Goal: Task Accomplishment & Management: Manage account settings

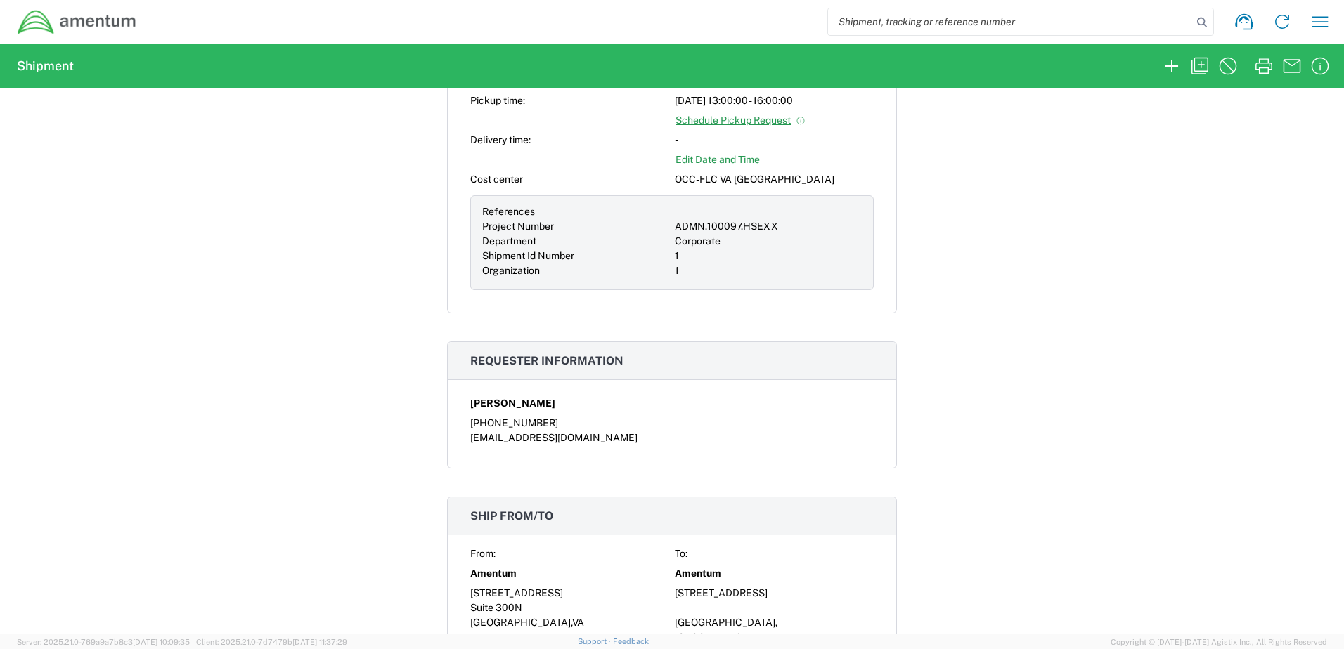
scroll to position [633, 0]
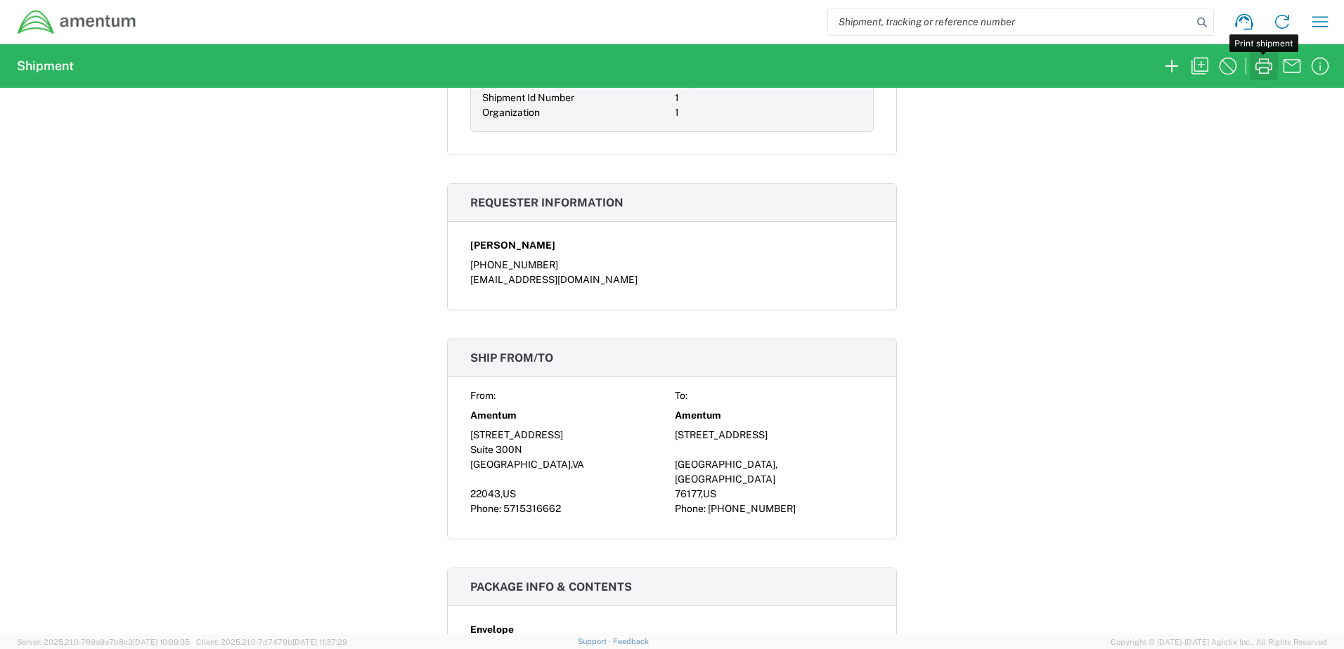
click at [1268, 63] on icon "button" at bounding box center [1263, 65] width 17 height 15
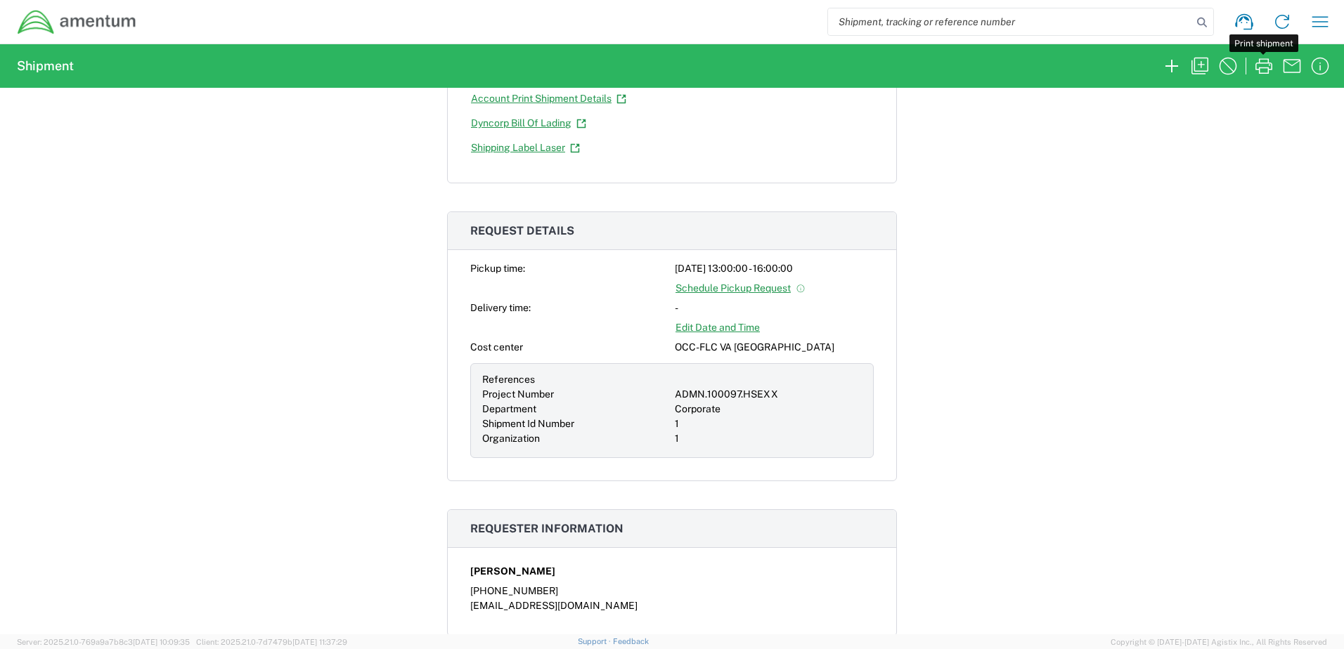
scroll to position [281, 0]
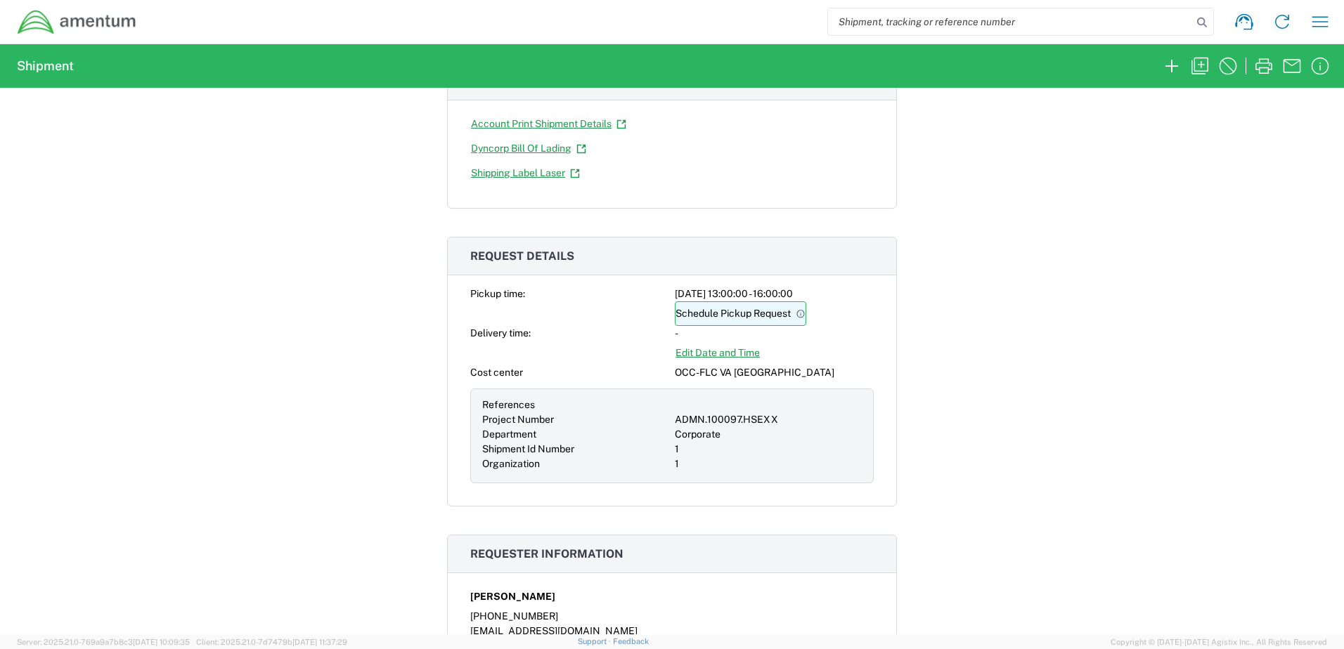
click at [767, 315] on link "Schedule Pickup Request" at bounding box center [740, 314] width 131 height 25
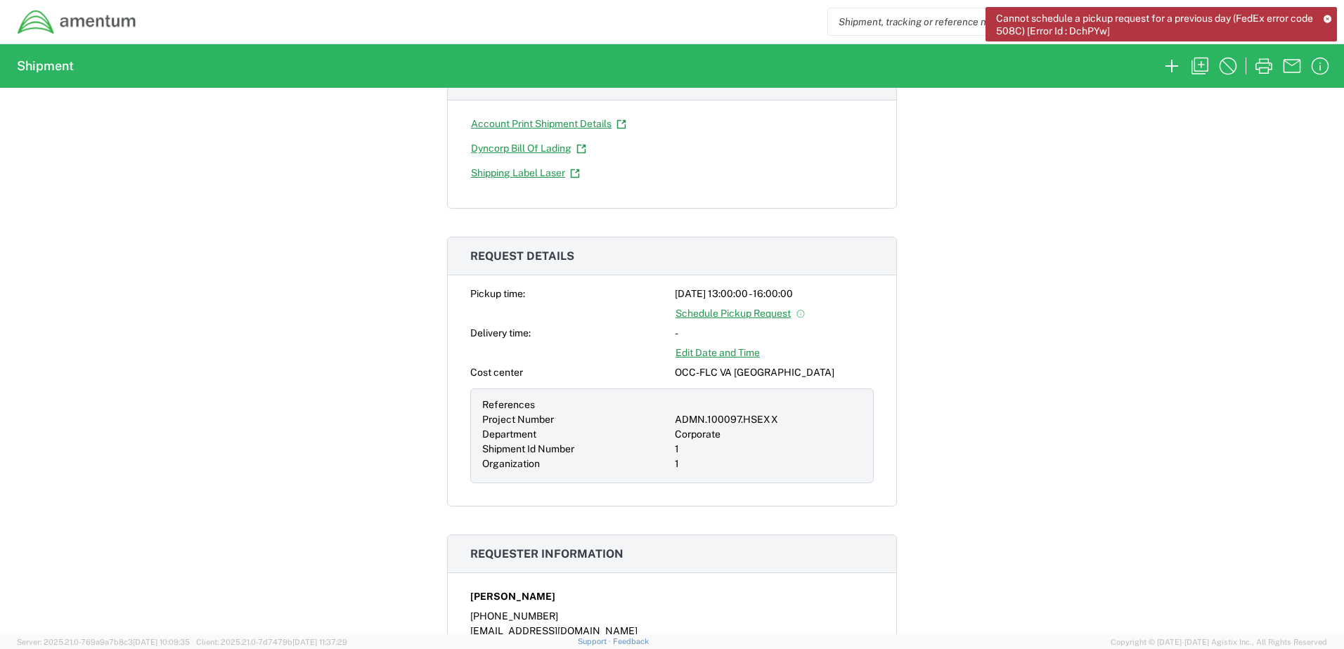
click at [1325, 19] on icon at bounding box center [1327, 19] width 8 height 8
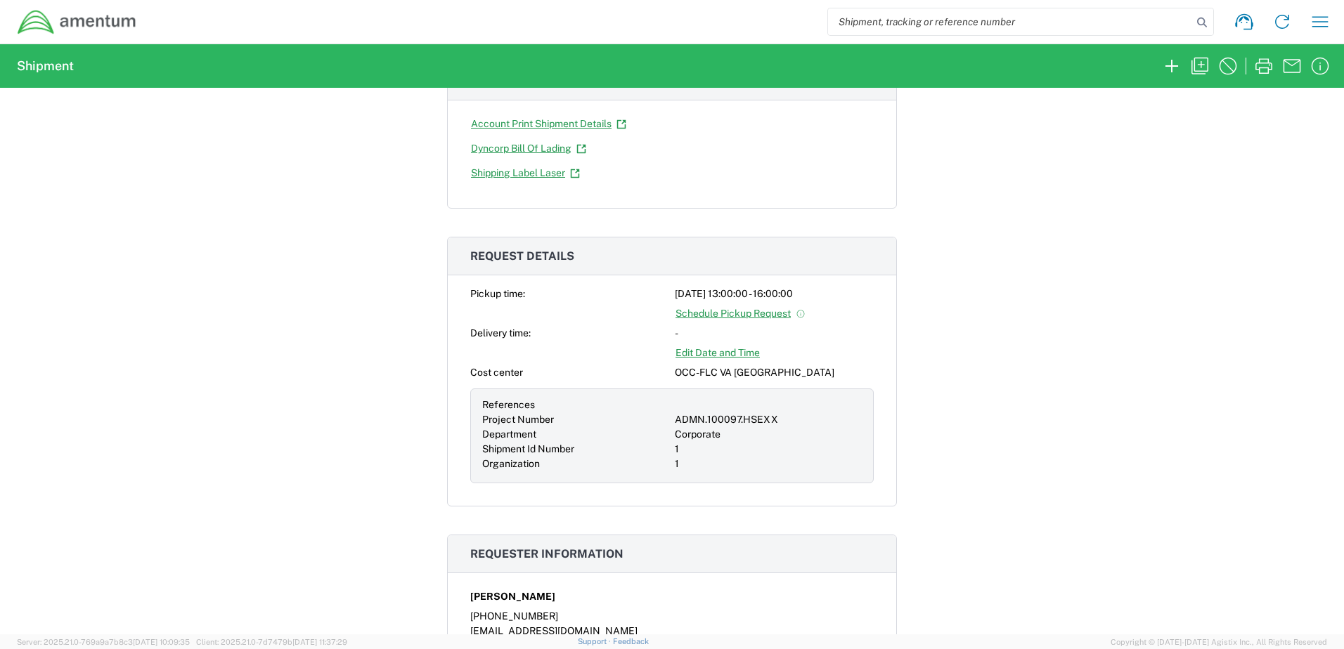
click at [705, 358] on link "Edit Date and Time" at bounding box center [718, 353] width 86 height 25
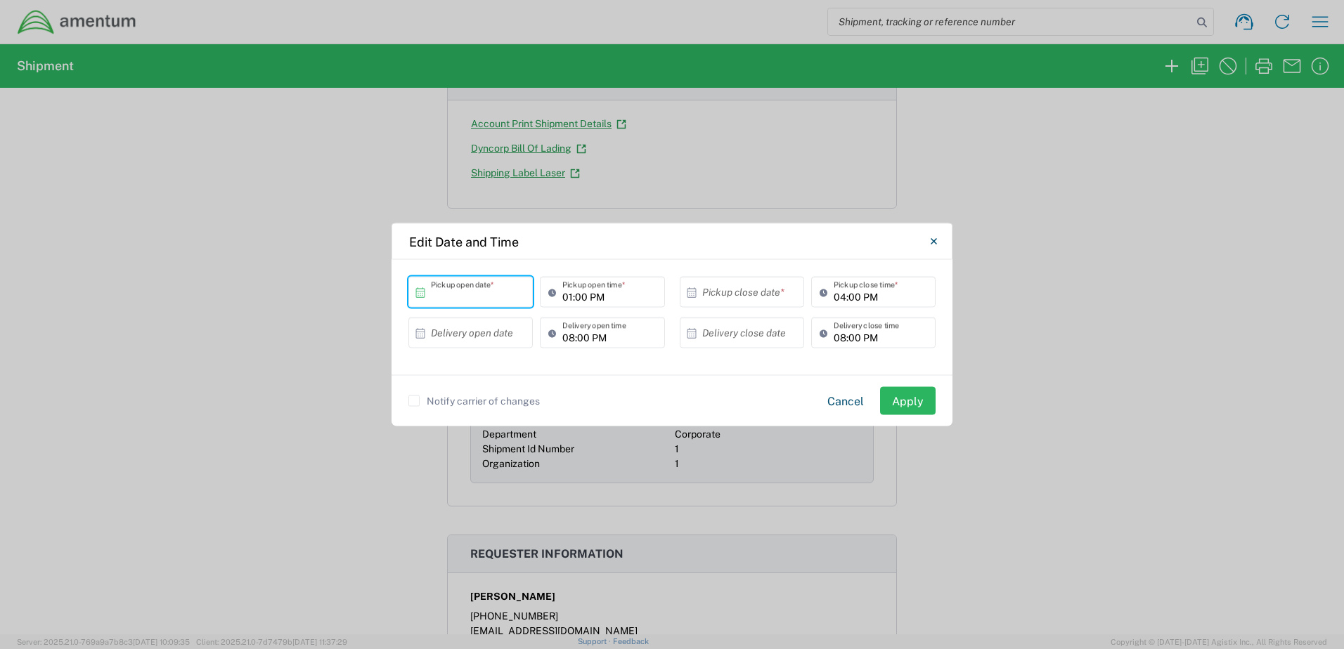
click at [481, 292] on input "text" at bounding box center [474, 292] width 86 height 25
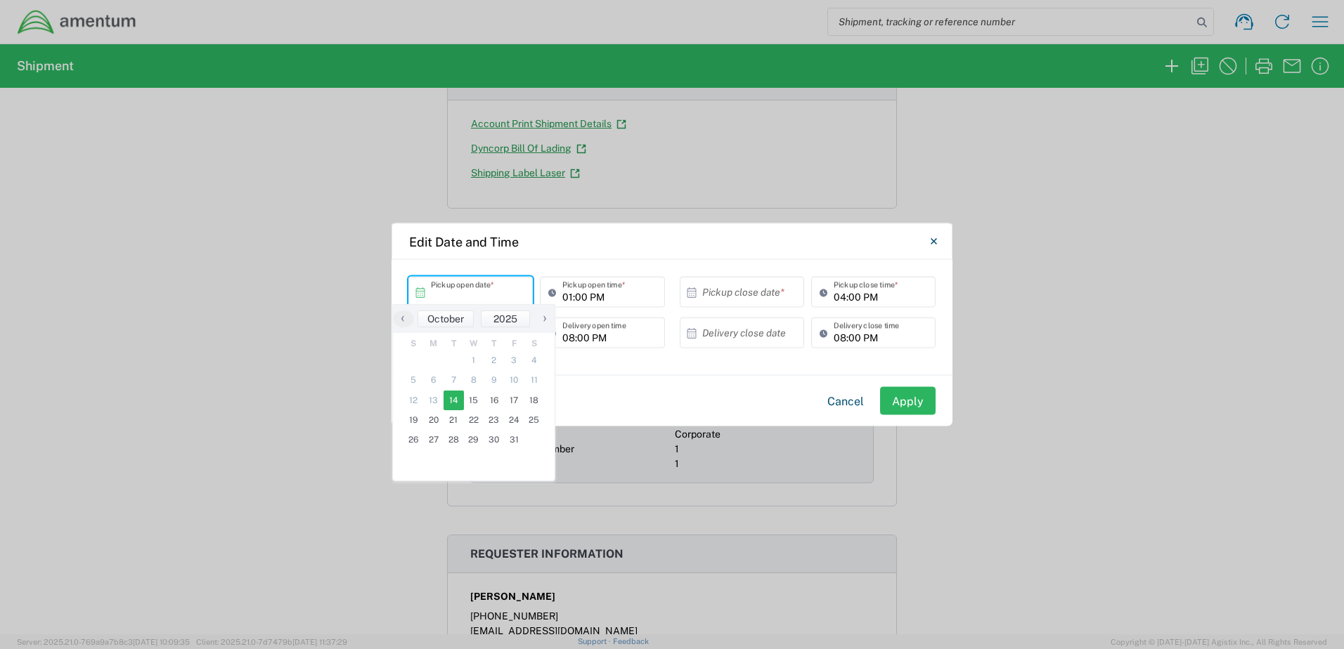
click at [455, 403] on span "14" at bounding box center [453, 401] width 20 height 20
type input "10/14/2025"
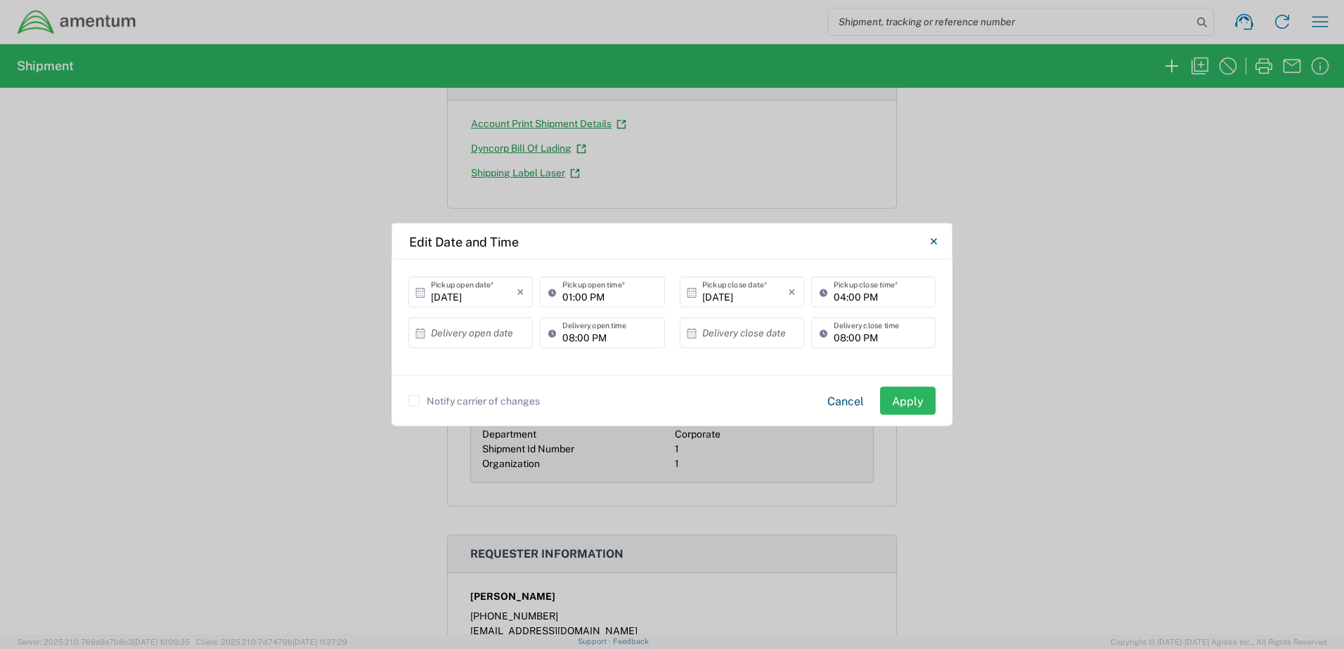
click at [843, 298] on input "04:00 PM" at bounding box center [880, 292] width 93 height 25
type input "03:00 PM"
click at [910, 401] on button "Apply" at bounding box center [908, 401] width 56 height 28
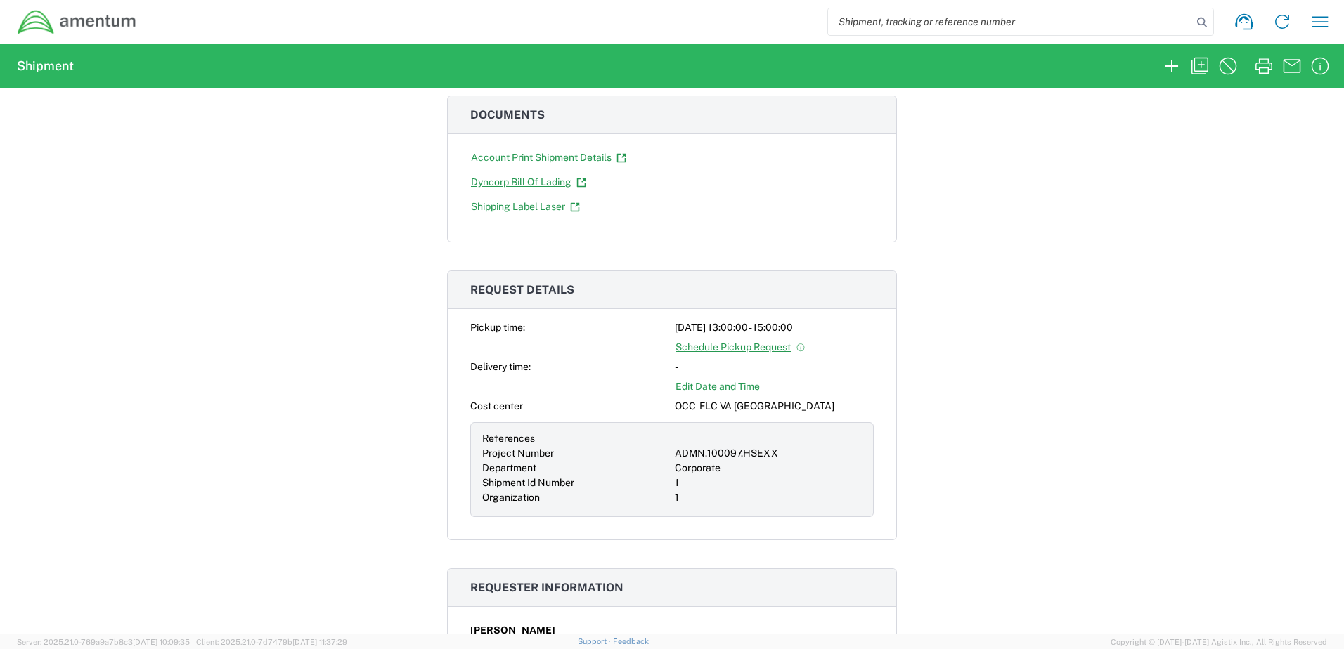
scroll to position [211, 0]
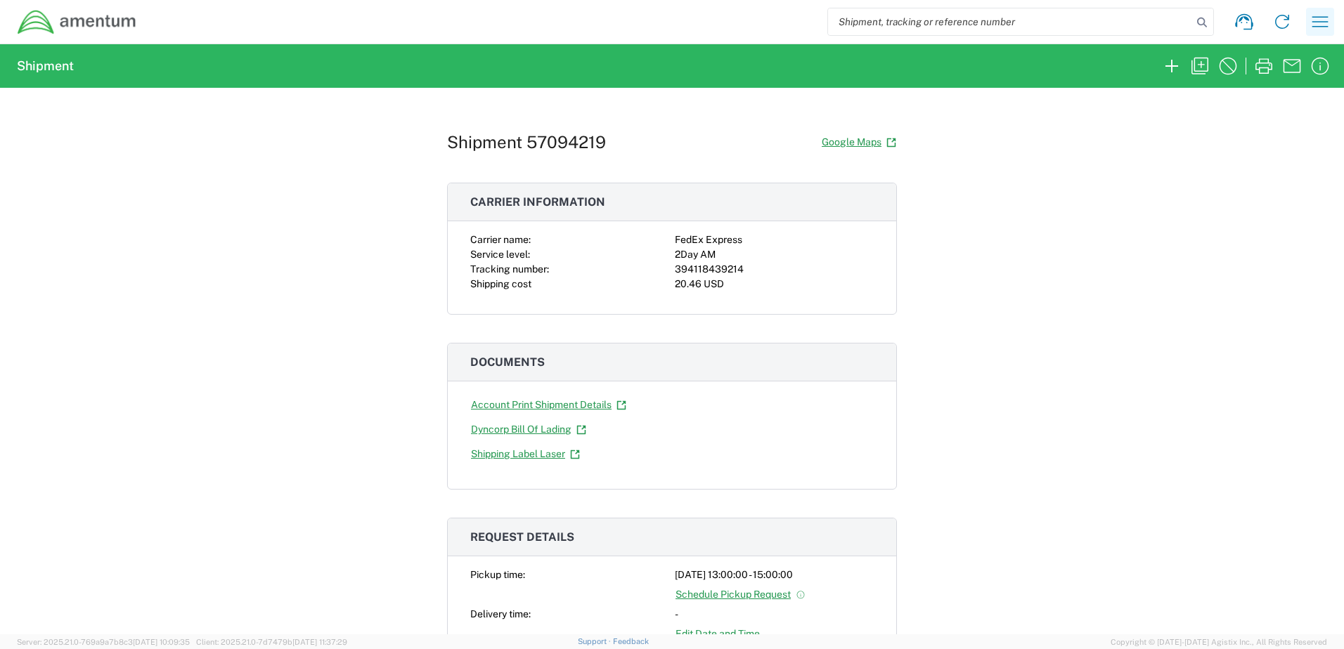
click at [1323, 32] on icon "button" at bounding box center [1320, 22] width 22 height 22
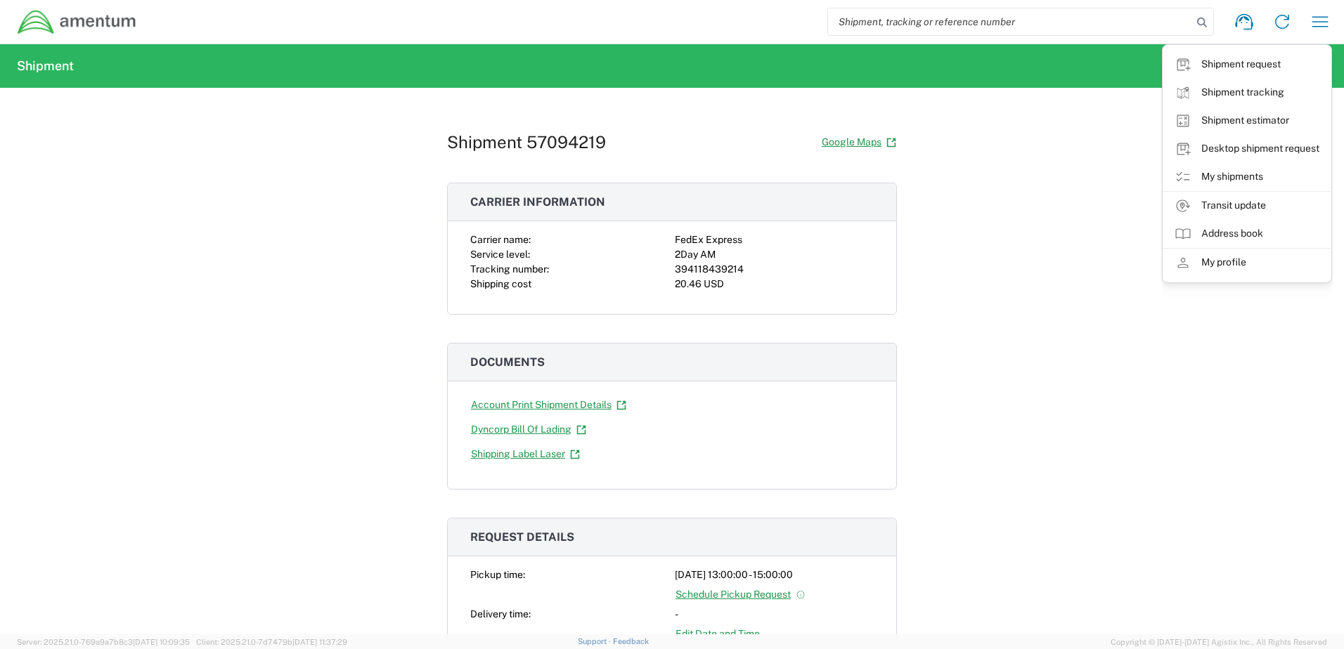
click at [1243, 177] on link "My shipments" at bounding box center [1246, 177] width 167 height 28
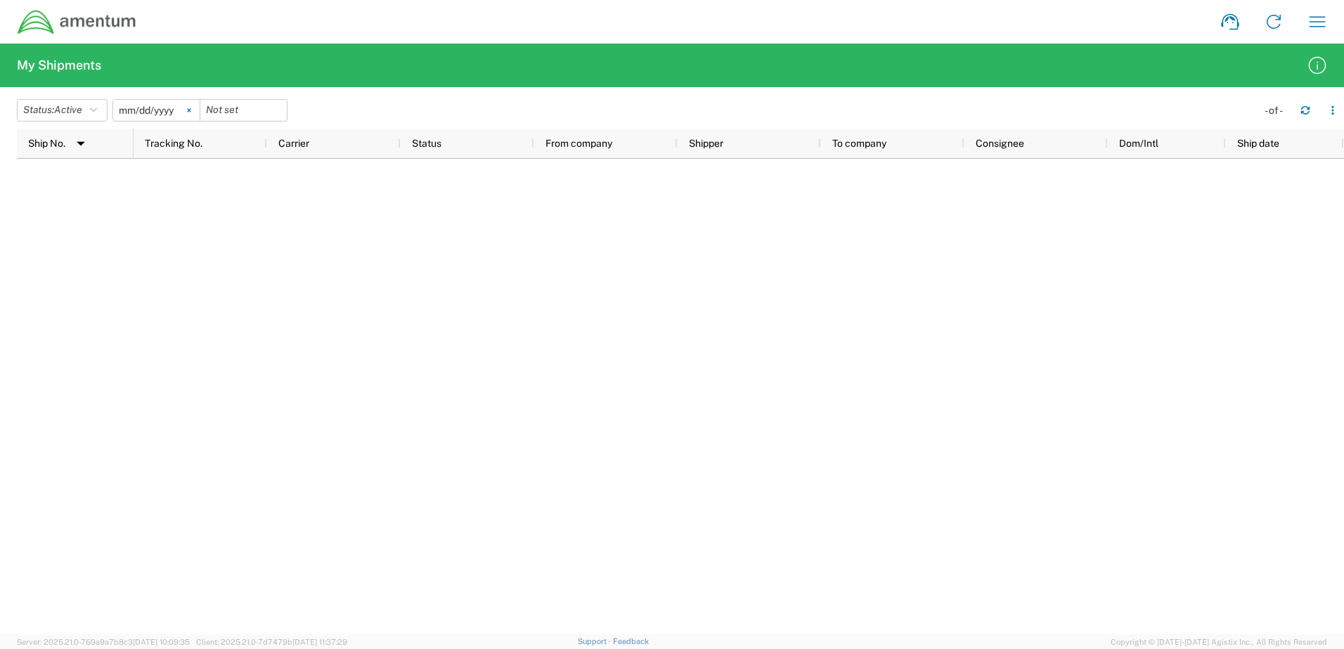
click at [191, 109] on icon at bounding box center [189, 110] width 4 height 4
click at [97, 115] on icon "button" at bounding box center [93, 110] width 7 height 10
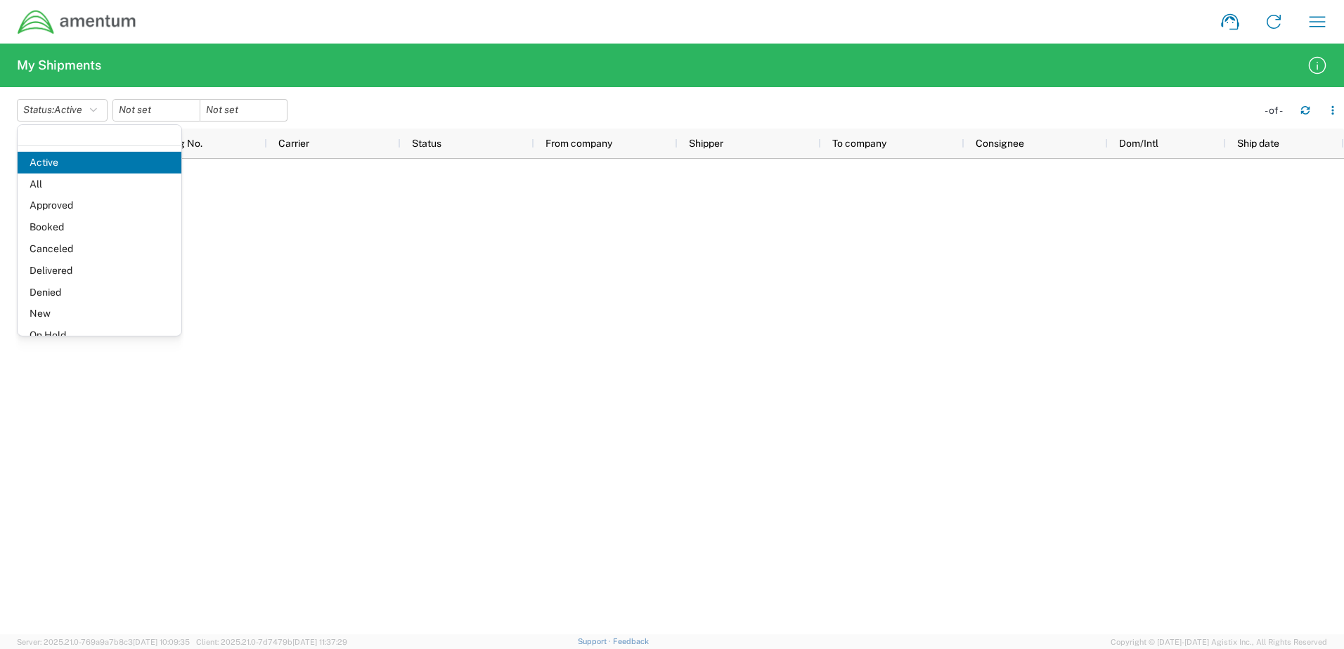
drag, startPoint x: 70, startPoint y: 218, endPoint x: 455, endPoint y: 248, distance: 386.3
click at [455, 248] on div at bounding box center [739, 397] width 1210 height 476
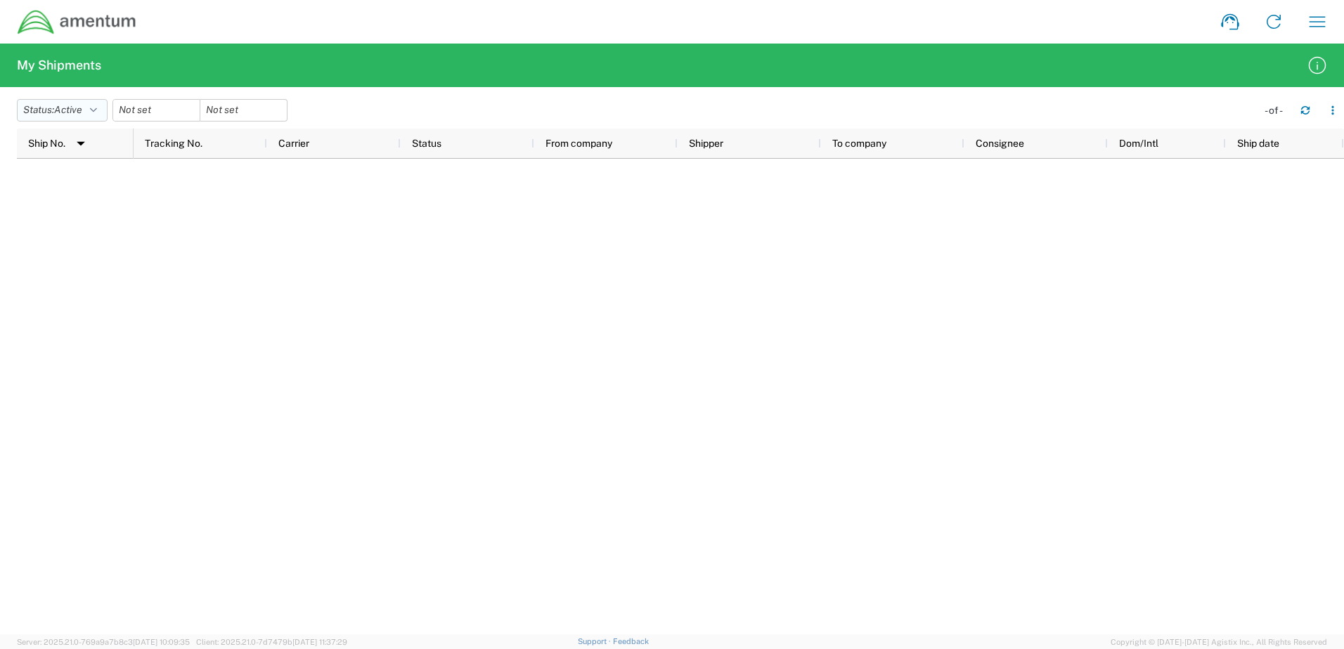
click at [97, 108] on icon "button" at bounding box center [93, 110] width 7 height 10
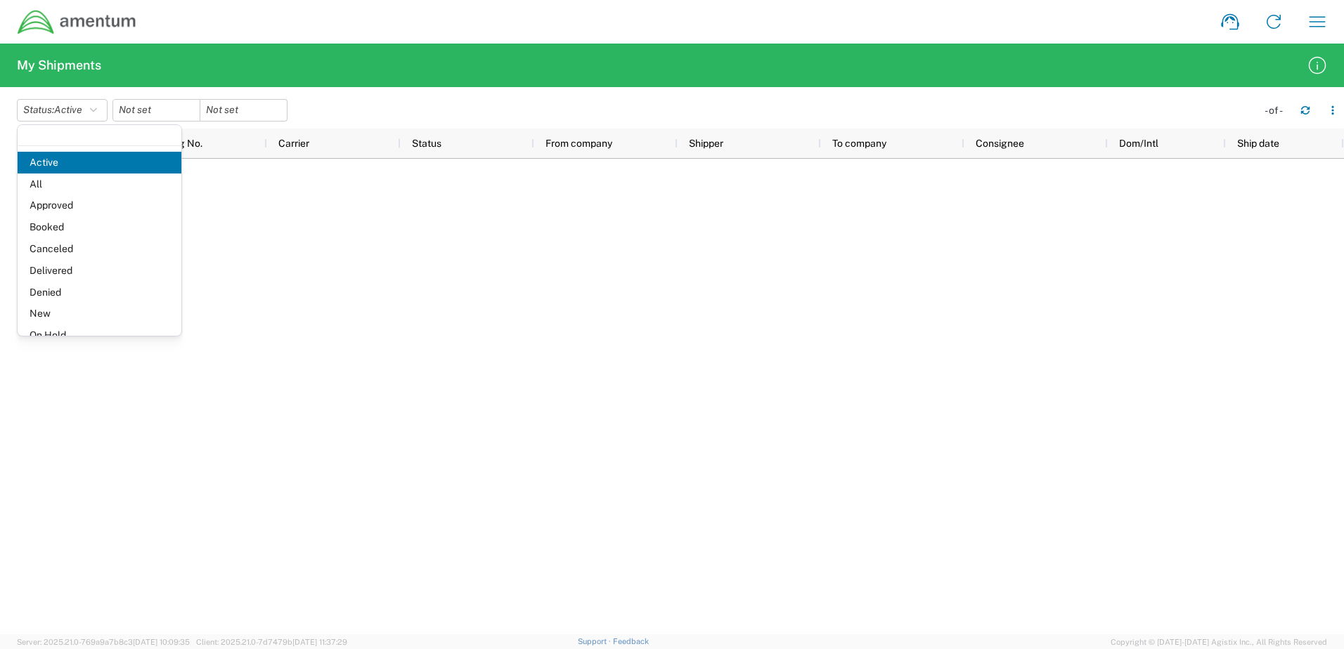
click at [60, 229] on span "Booked" at bounding box center [100, 227] width 164 height 22
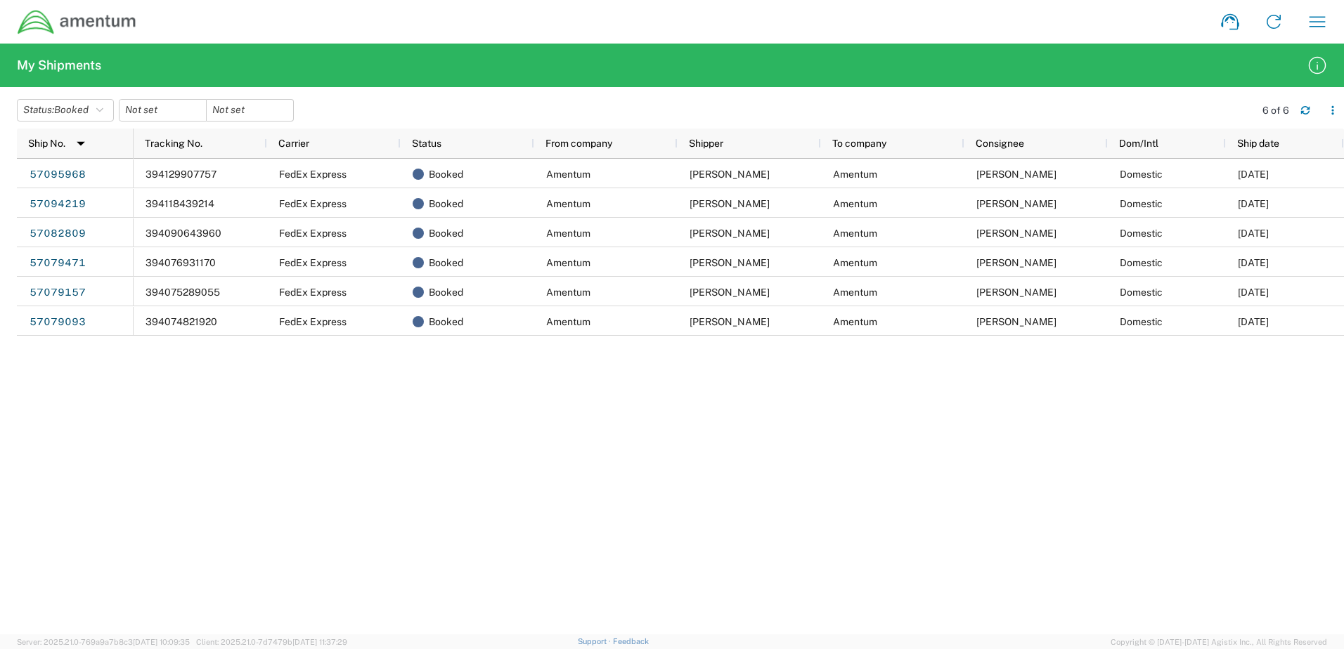
click at [1120, 602] on div "394129907757 FedEx Express Booked Amentum Briona Madison Amentum Elisa Meidenba…" at bounding box center [739, 397] width 1210 height 476
click at [1082, 506] on div "394129907757 FedEx Express Booked Amentum Briona Madison Amentum Elisa Meidenba…" at bounding box center [739, 397] width 1210 height 476
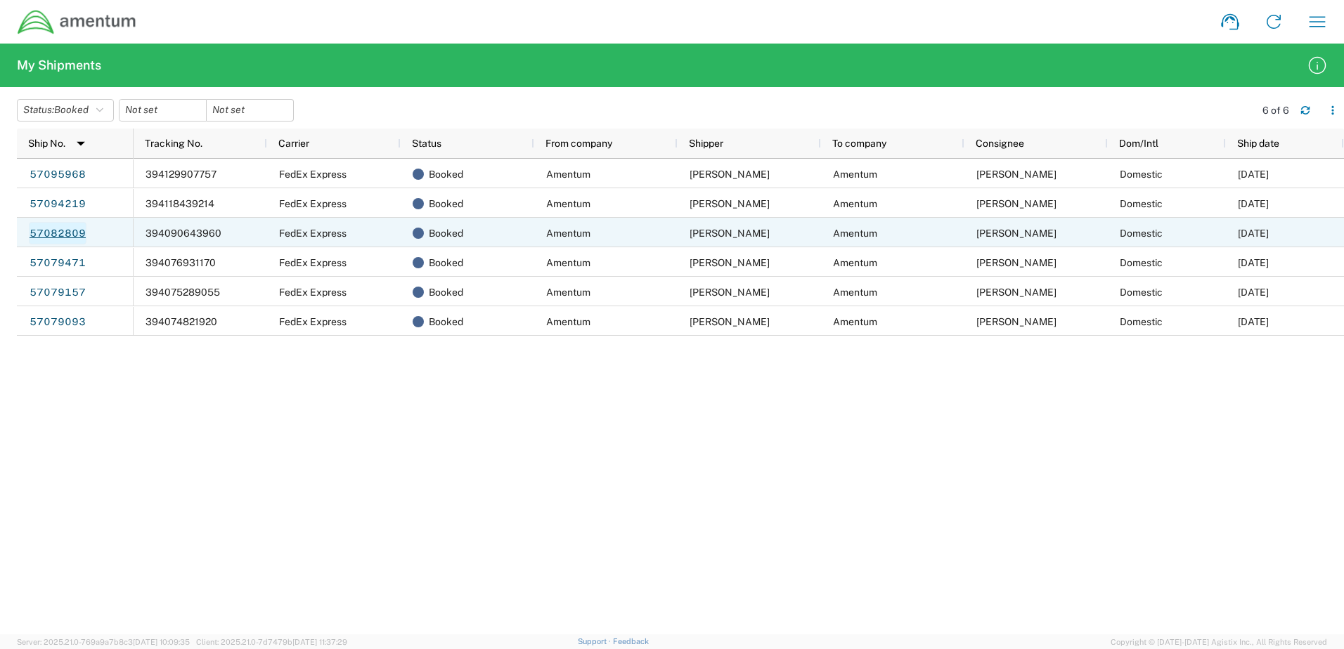
click at [67, 233] on link "57082809" at bounding box center [58, 233] width 58 height 22
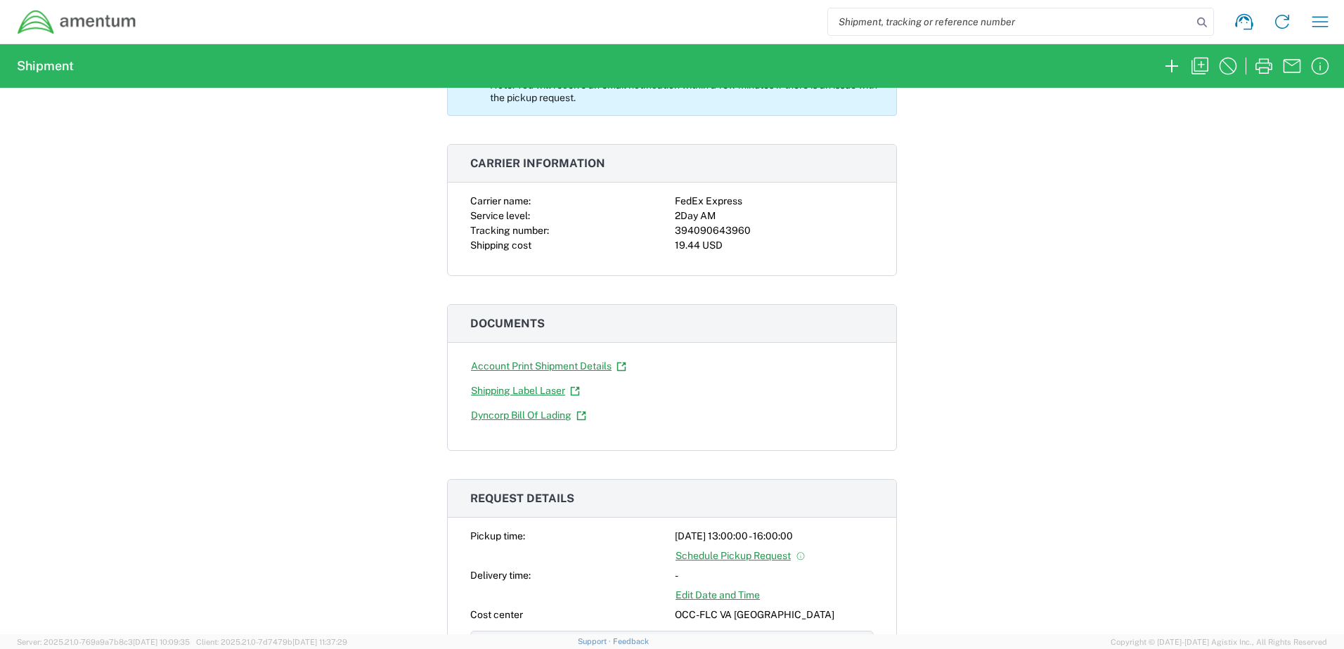
scroll to position [281, 0]
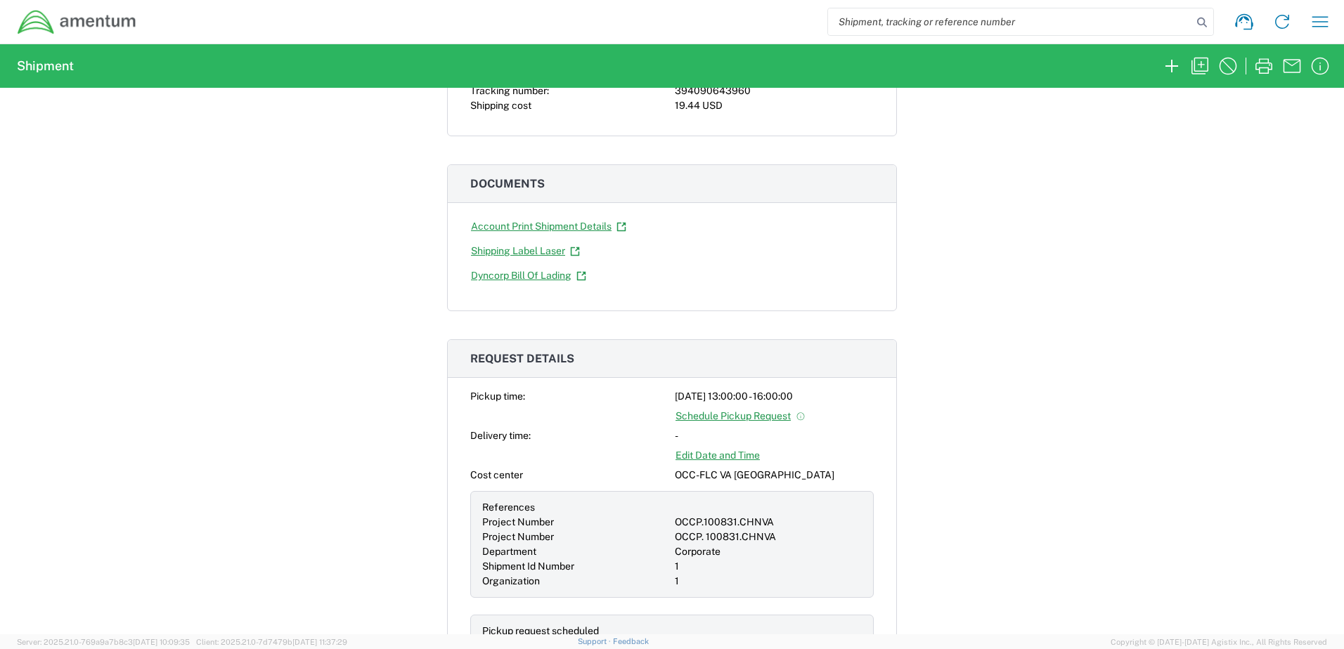
click at [1039, 394] on div "Shipment 57082809 Google Maps Pickup request submitted. Note: You will receive …" at bounding box center [672, 361] width 1344 height 547
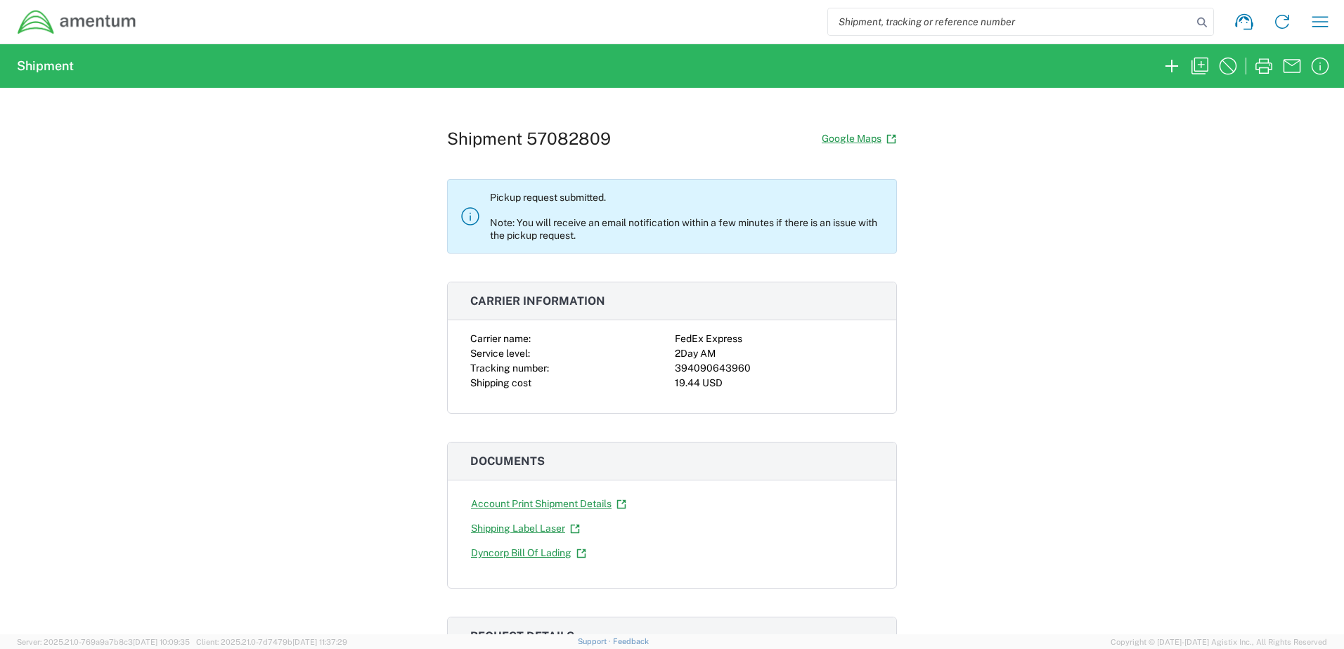
scroll to position [0, 0]
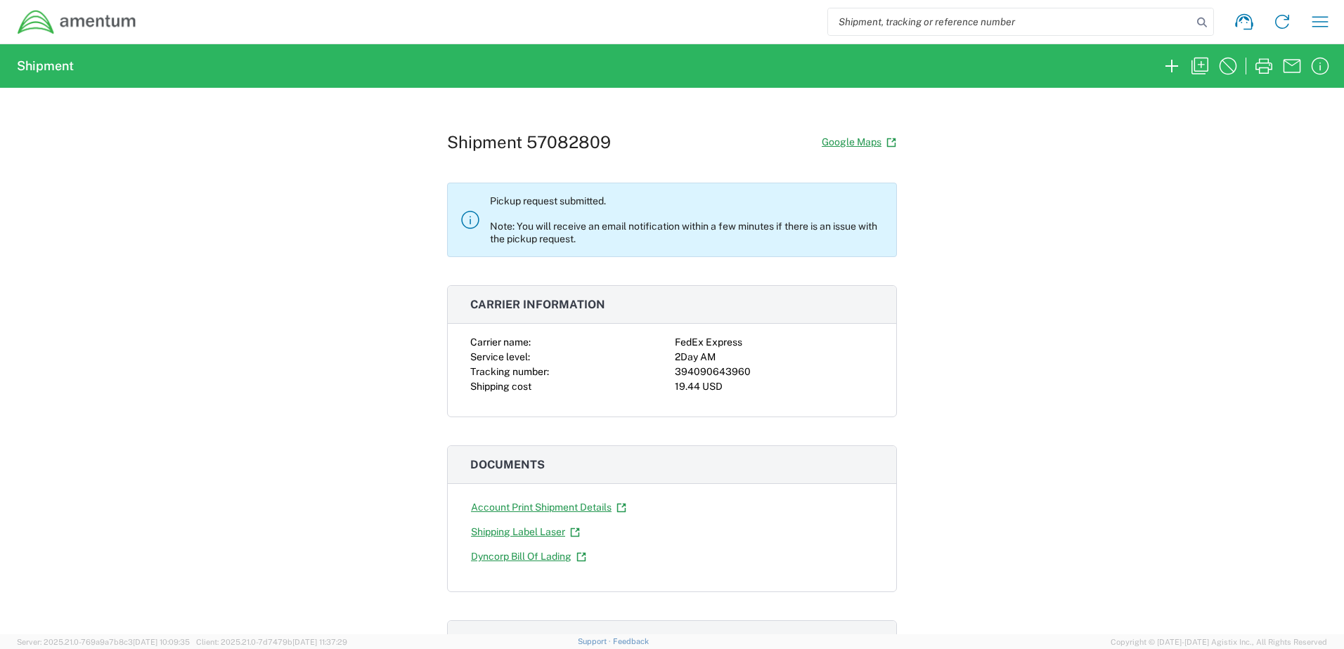
click at [465, 222] on icon at bounding box center [470, 220] width 18 height 18
click at [571, 202] on p "Pickup request submitted. Note: You will receive an email notification within a…" at bounding box center [687, 220] width 395 height 51
click at [572, 202] on p "Pickup request submitted. Note: You will receive an email notification within a…" at bounding box center [687, 220] width 395 height 51
drag, startPoint x: 572, startPoint y: 202, endPoint x: 594, endPoint y: 228, distance: 33.9
click at [594, 228] on p "Pickup request submitted. Note: You will receive an email notification within a…" at bounding box center [687, 220] width 395 height 51
